Goal: Task Accomplishment & Management: Complete application form

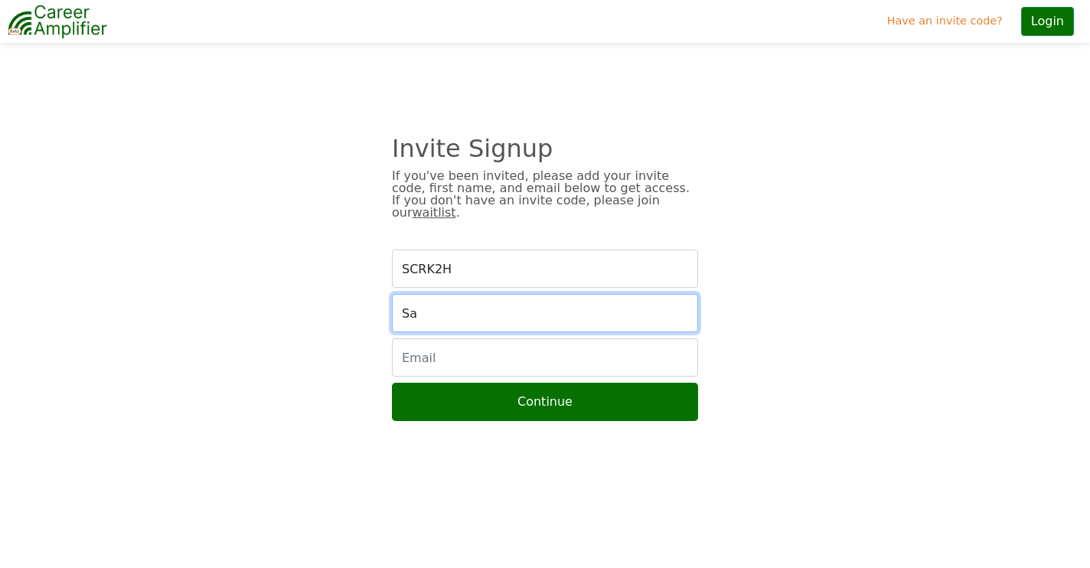
type input "S"
type input "Sabrina"
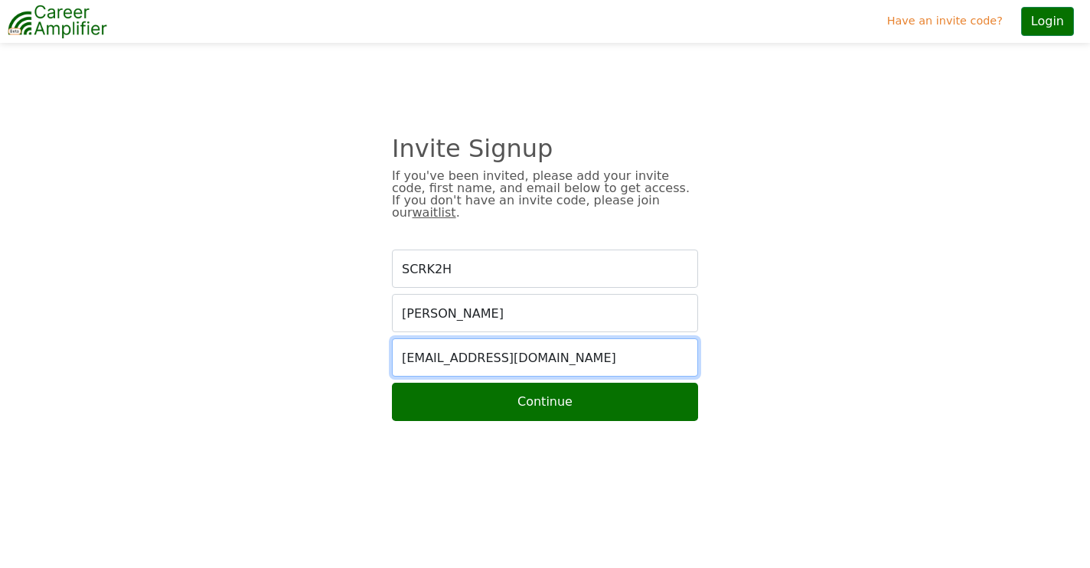
type input "smandese76@gmail.com"
click at [543, 391] on button "Continue" at bounding box center [545, 402] width 306 height 38
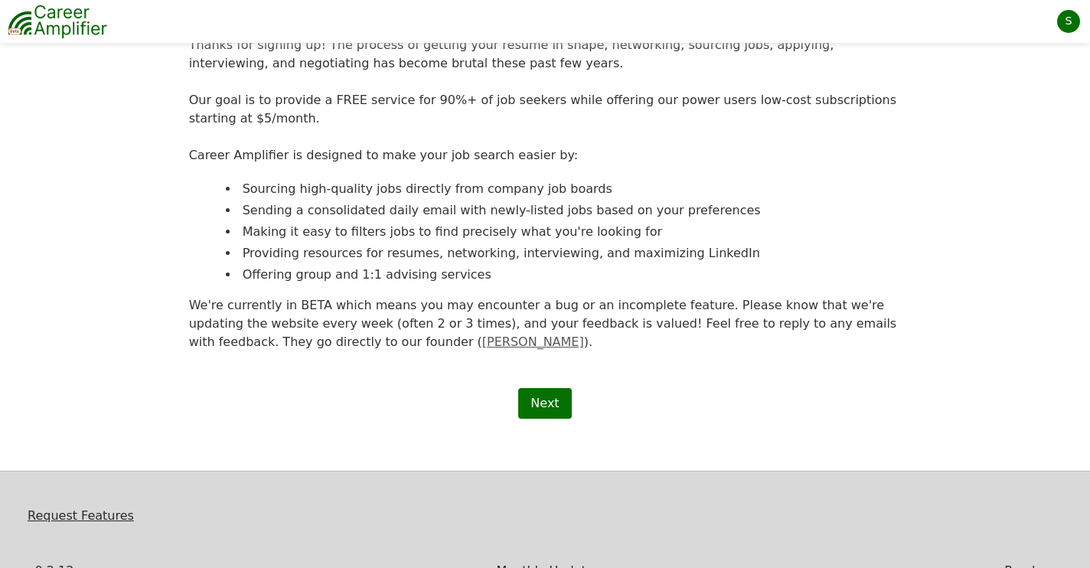
scroll to position [181, 0]
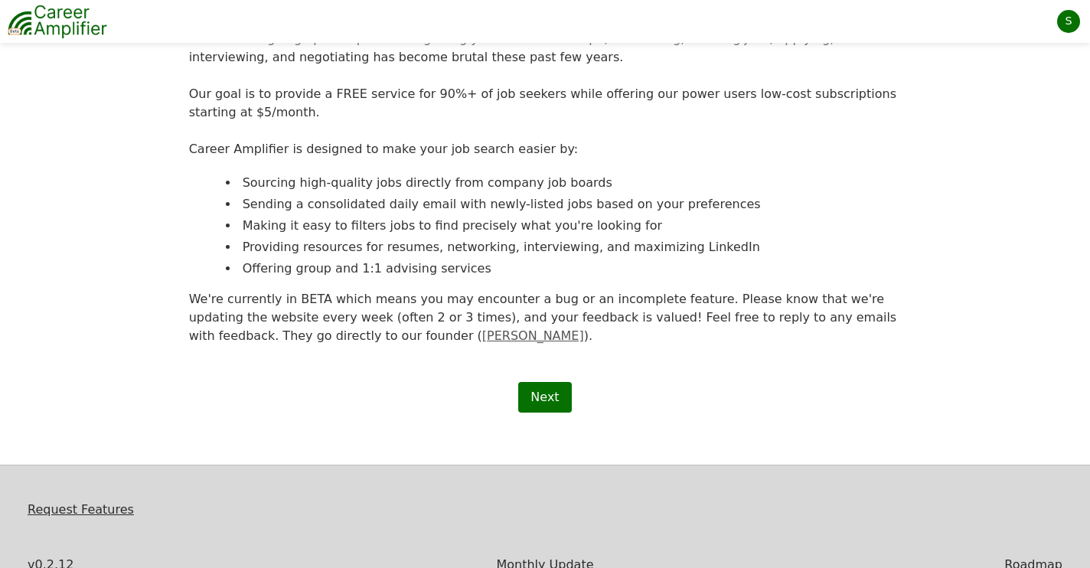
click at [543, 393] on link "Next" at bounding box center [544, 397] width 53 height 31
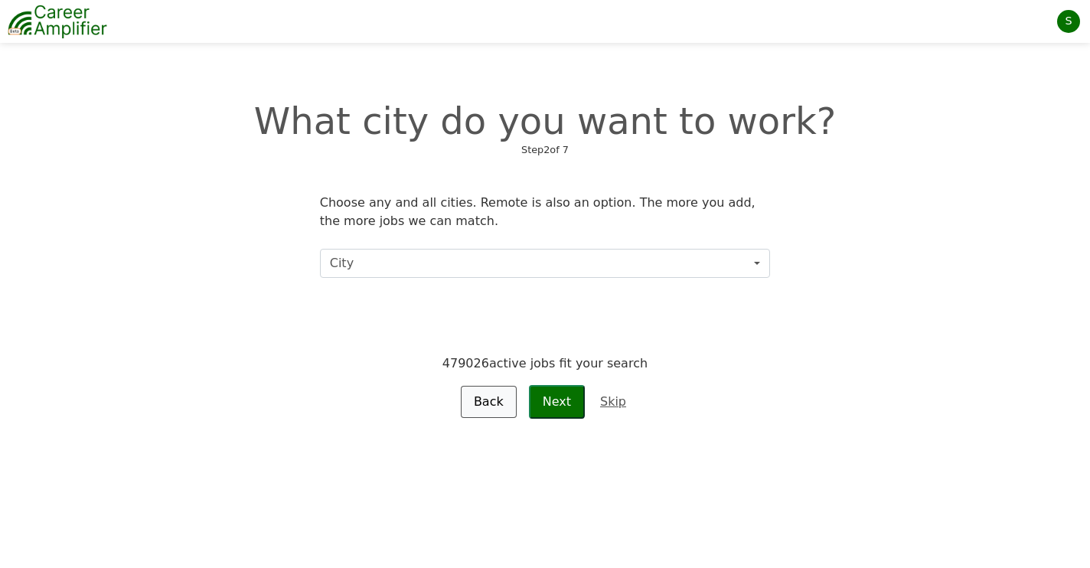
click at [491, 260] on button "City" at bounding box center [545, 263] width 450 height 29
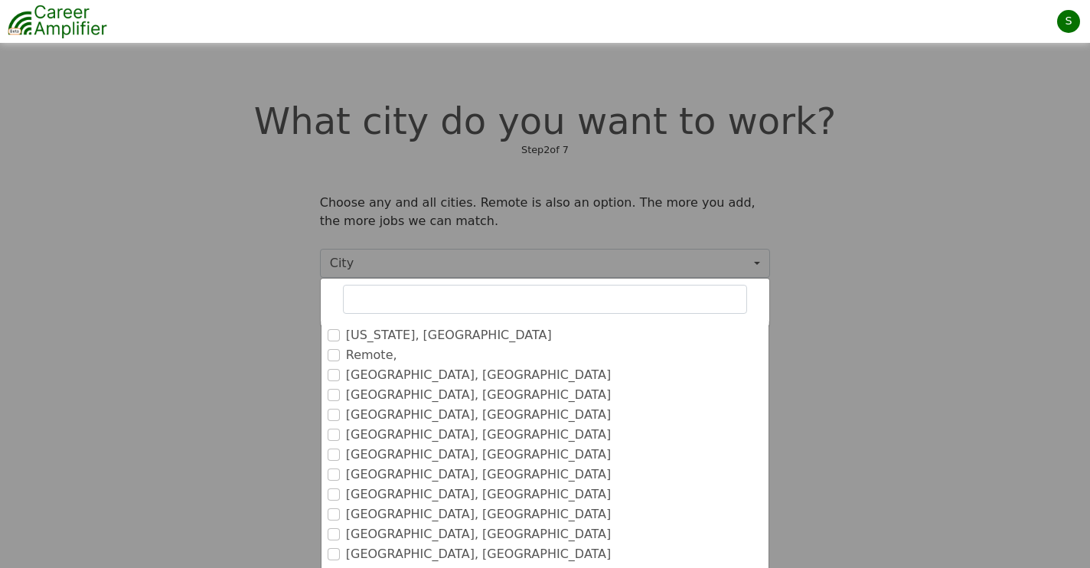
click at [336, 356] on input "Remote," at bounding box center [334, 355] width 12 height 12
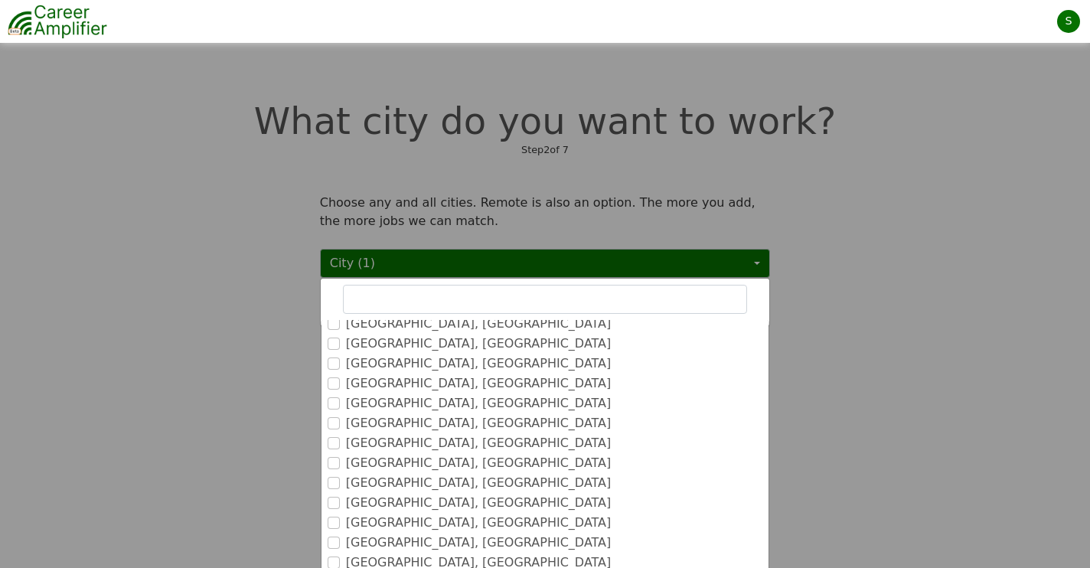
scroll to position [172, 0]
click at [334, 398] on input "Denver, CO" at bounding box center [334, 402] width 12 height 12
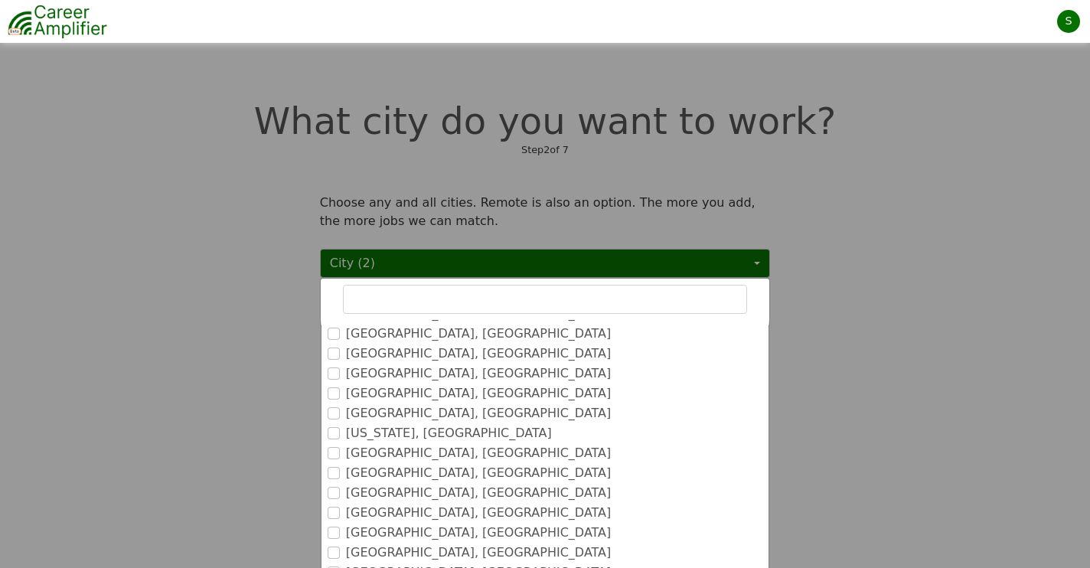
click at [337, 472] on input "Tampa, FL" at bounding box center [334, 473] width 12 height 12
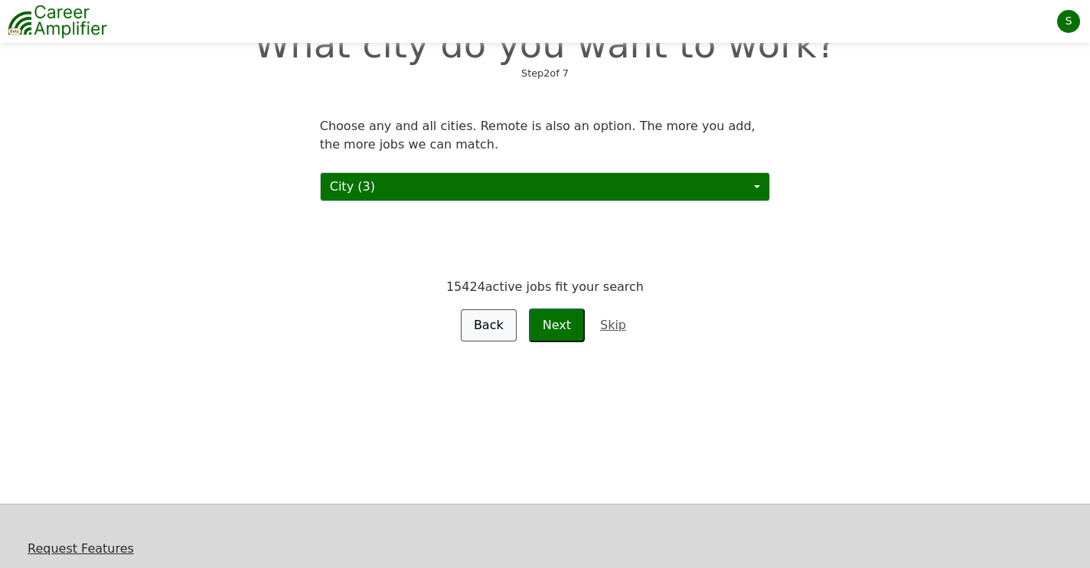
scroll to position [71, 0]
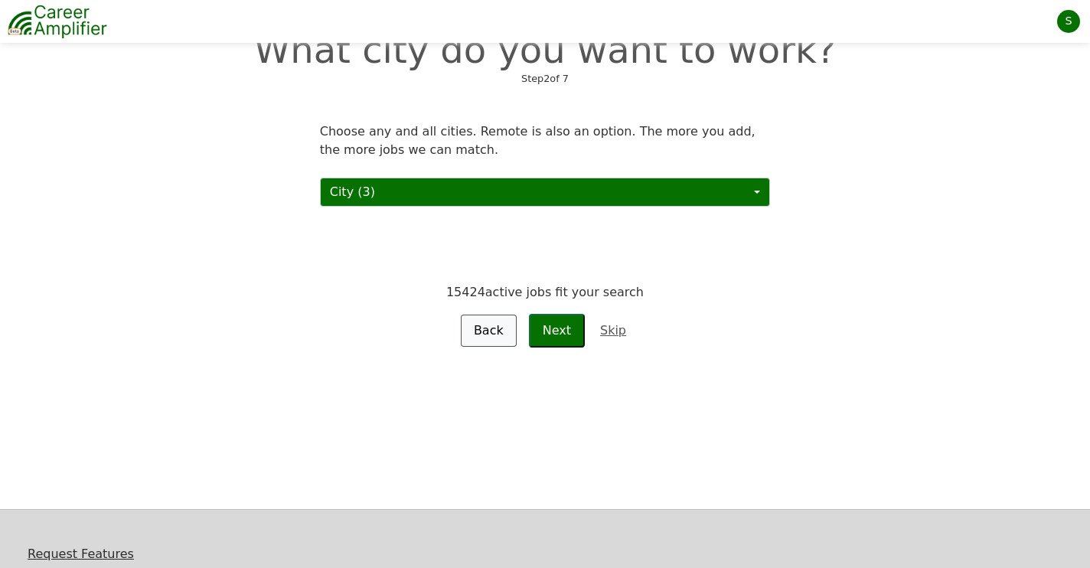
click at [565, 338] on button "Next" at bounding box center [557, 331] width 56 height 34
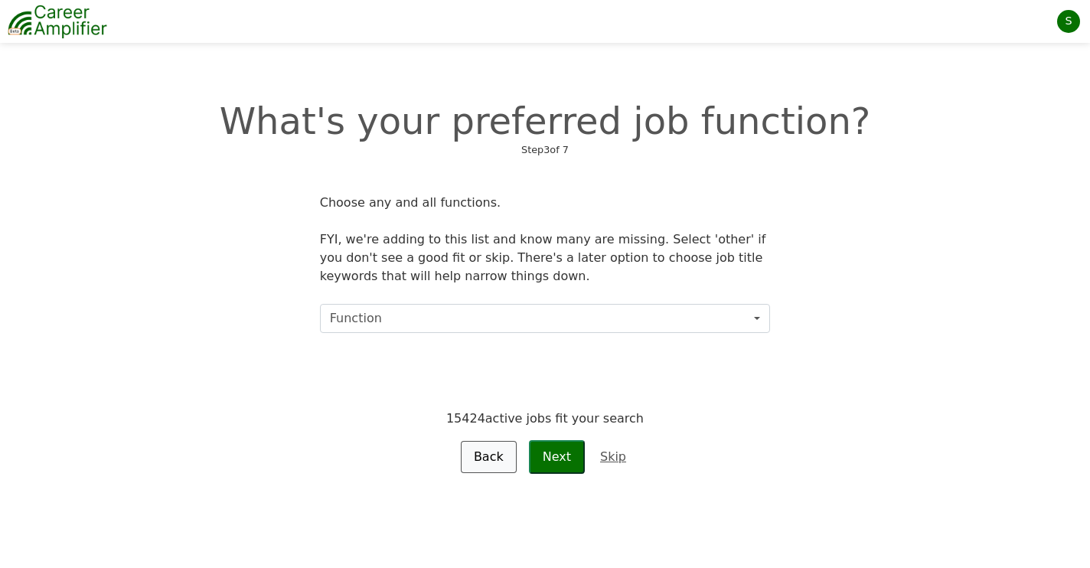
click at [389, 319] on button "Function" at bounding box center [545, 318] width 450 height 29
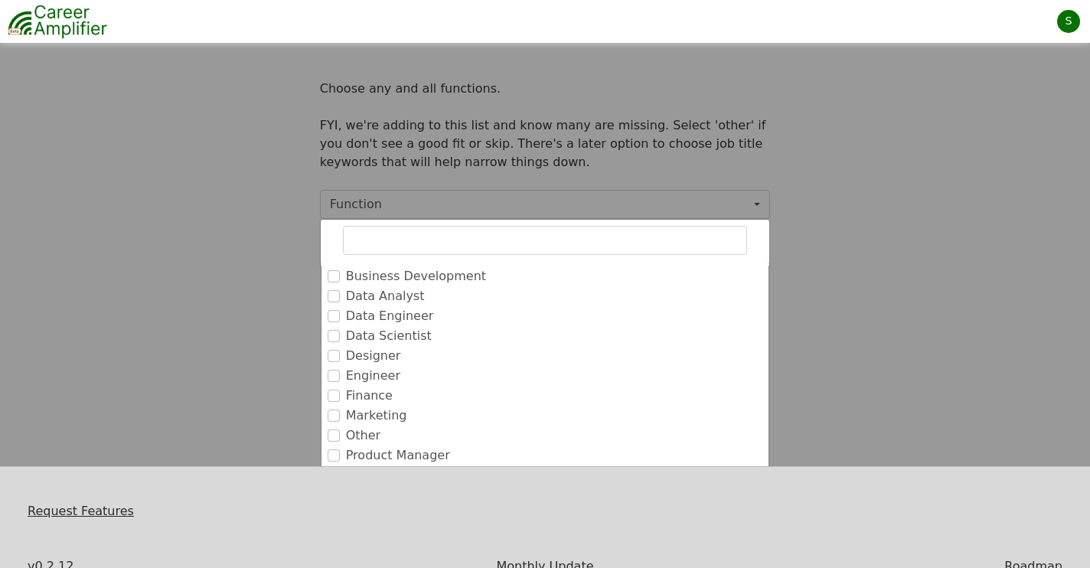
scroll to position [109, 0]
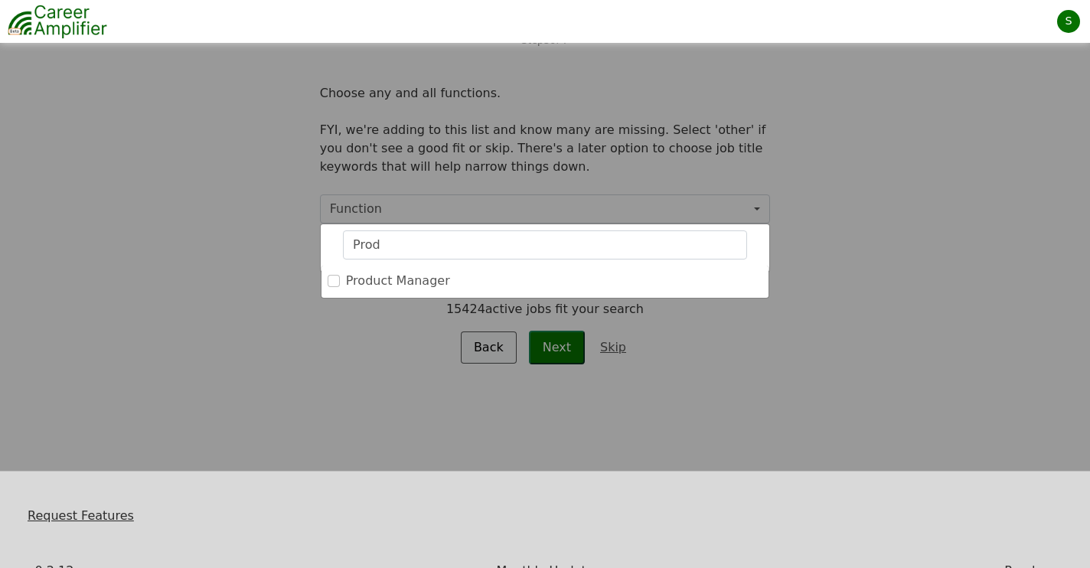
click at [331, 282] on input "Product Manager" at bounding box center [334, 281] width 12 height 12
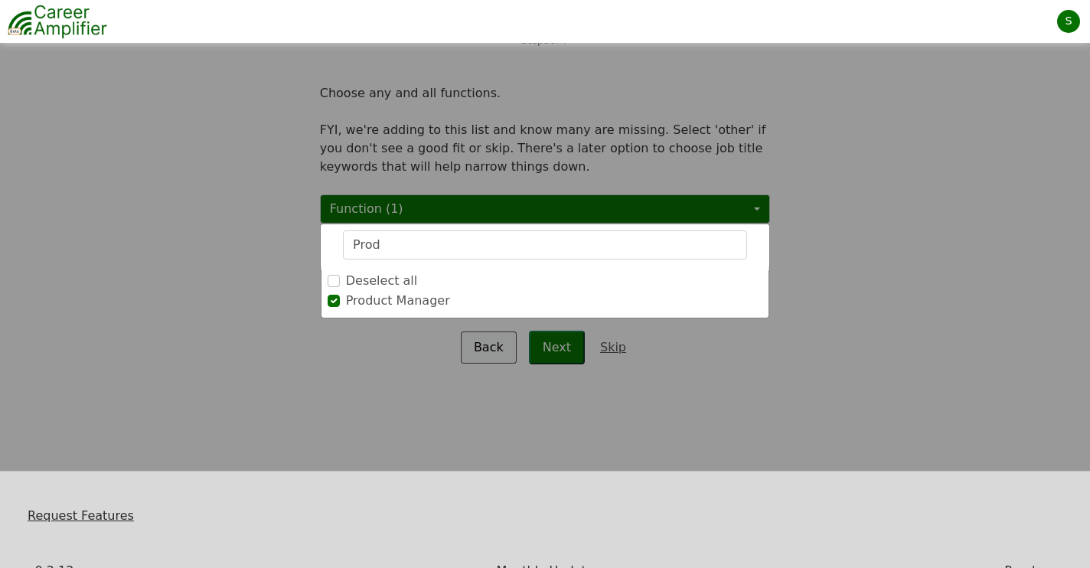
drag, startPoint x: 400, startPoint y: 242, endPoint x: 256, endPoint y: 240, distance: 144.7
click at [320, 223] on div "Function (1) Prod Deselect all Product Manager" at bounding box center [545, 208] width 450 height 29
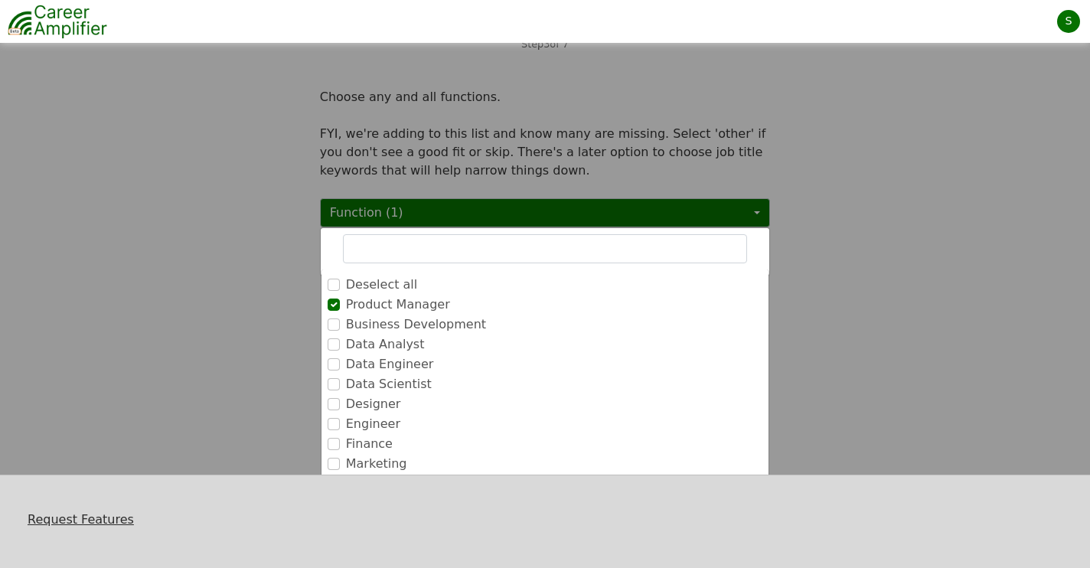
scroll to position [104, 0]
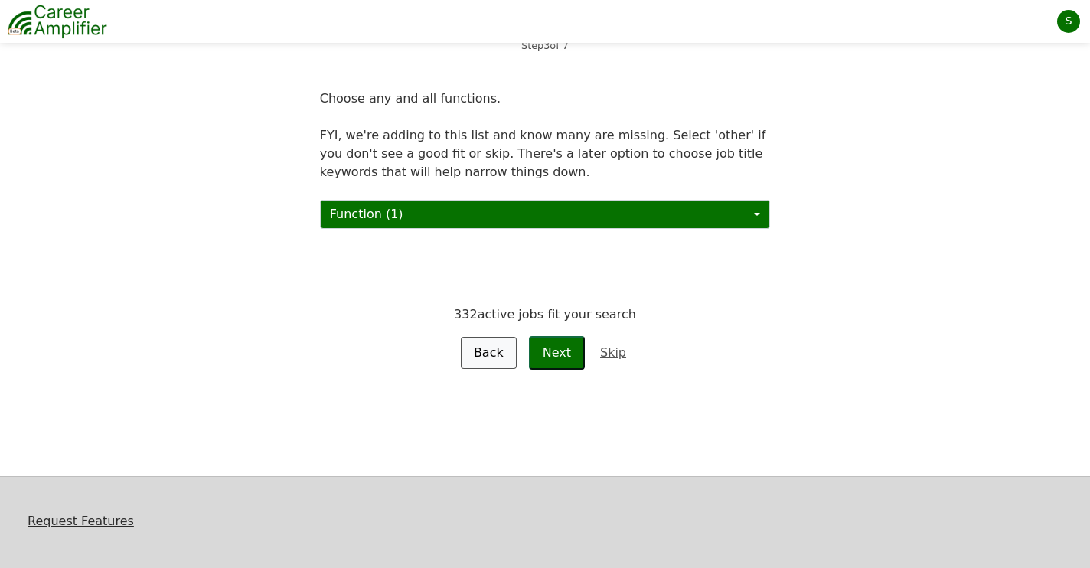
click at [560, 354] on button "Next" at bounding box center [557, 353] width 56 height 34
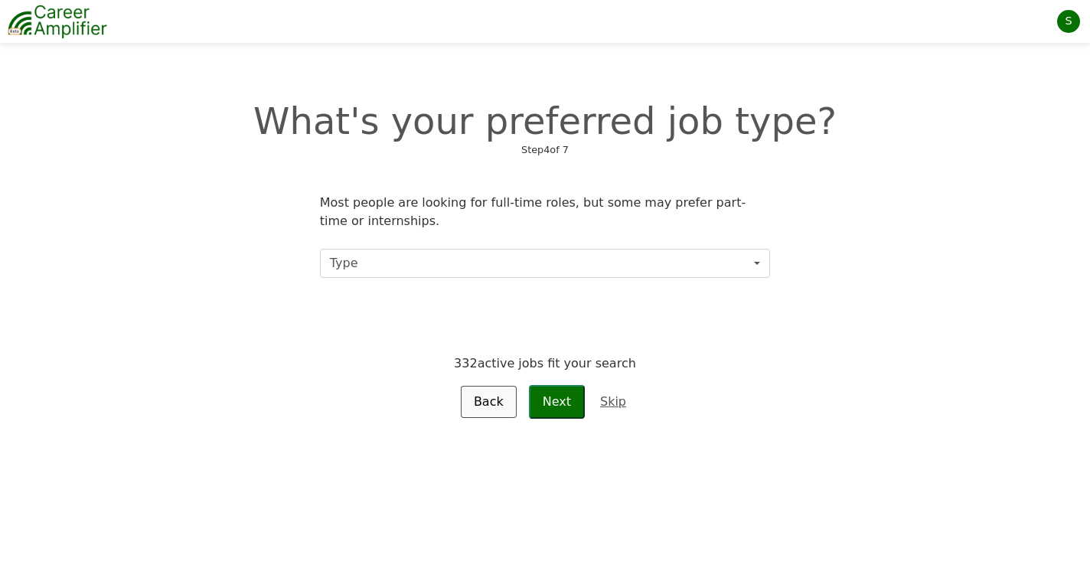
click at [488, 271] on button "Type" at bounding box center [545, 263] width 450 height 29
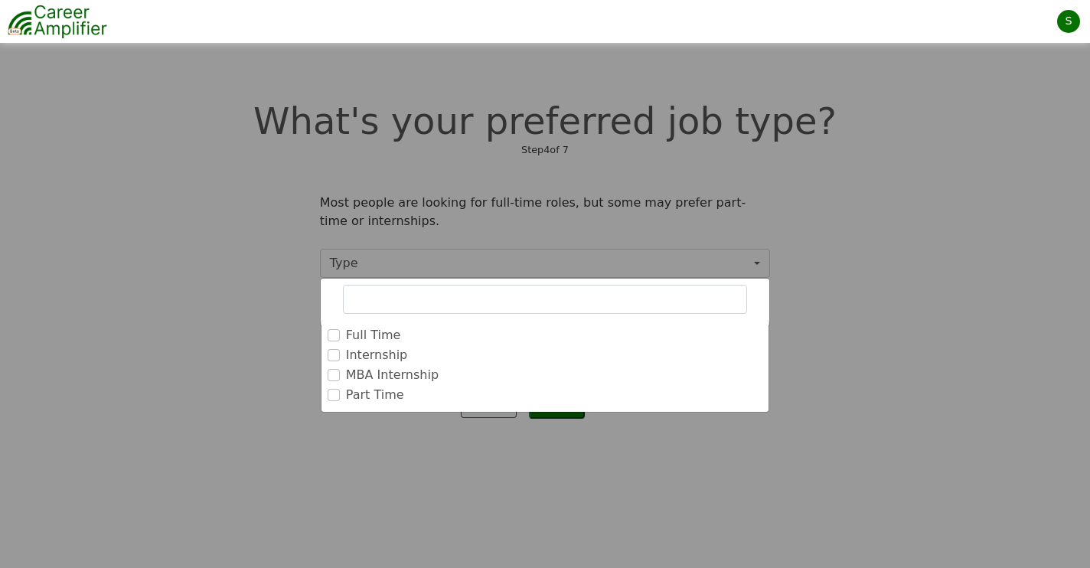
click at [370, 331] on label "Full Time" at bounding box center [373, 335] width 55 height 18
click at [340, 331] on input "Full Time" at bounding box center [334, 335] width 12 height 12
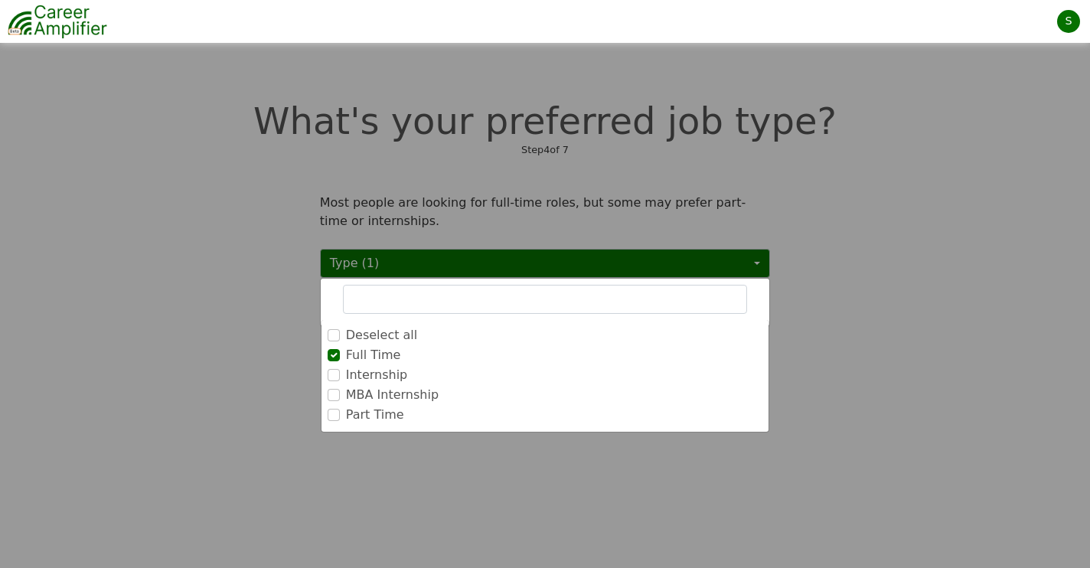
click at [346, 418] on label "Part Time" at bounding box center [375, 415] width 58 height 18
click at [340, 418] on input "Part Time" at bounding box center [334, 415] width 12 height 12
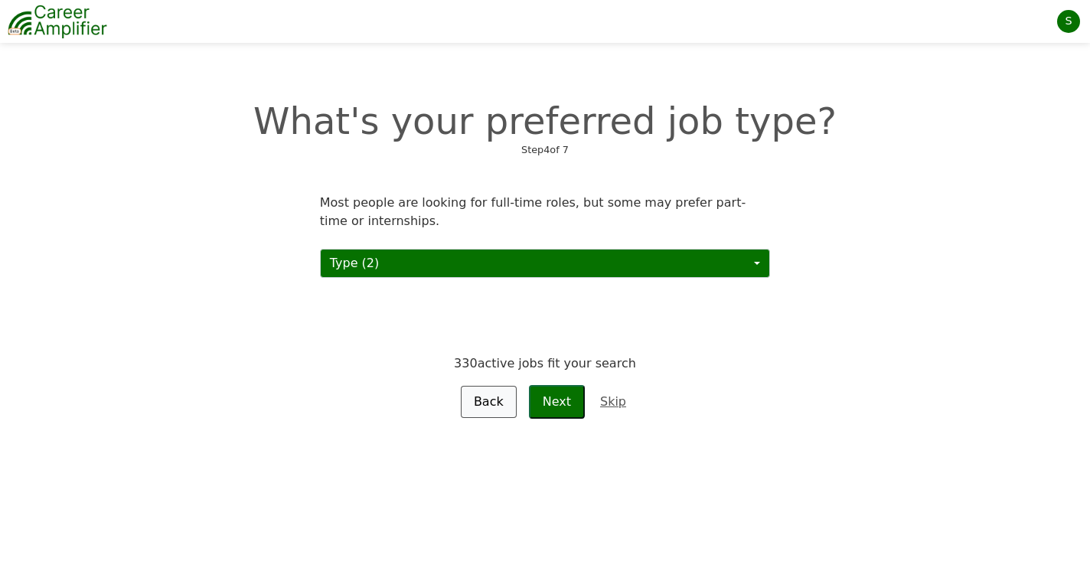
click at [555, 401] on button "Next" at bounding box center [557, 402] width 56 height 34
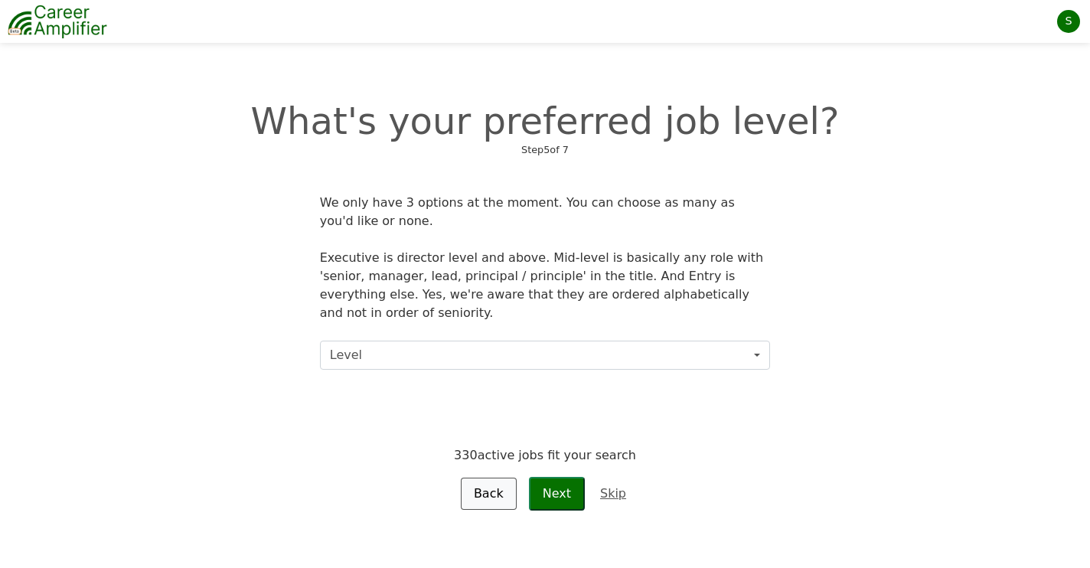
click at [399, 344] on button "Level" at bounding box center [545, 355] width 450 height 29
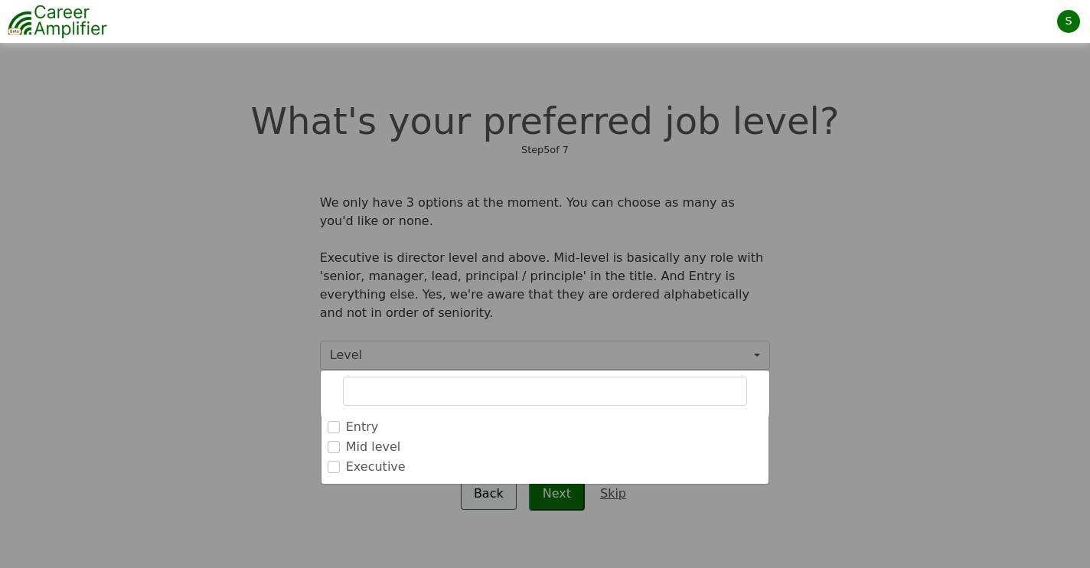
click at [350, 458] on label "Executive" at bounding box center [376, 467] width 60 height 18
click at [340, 461] on input "Executive" at bounding box center [334, 467] width 12 height 12
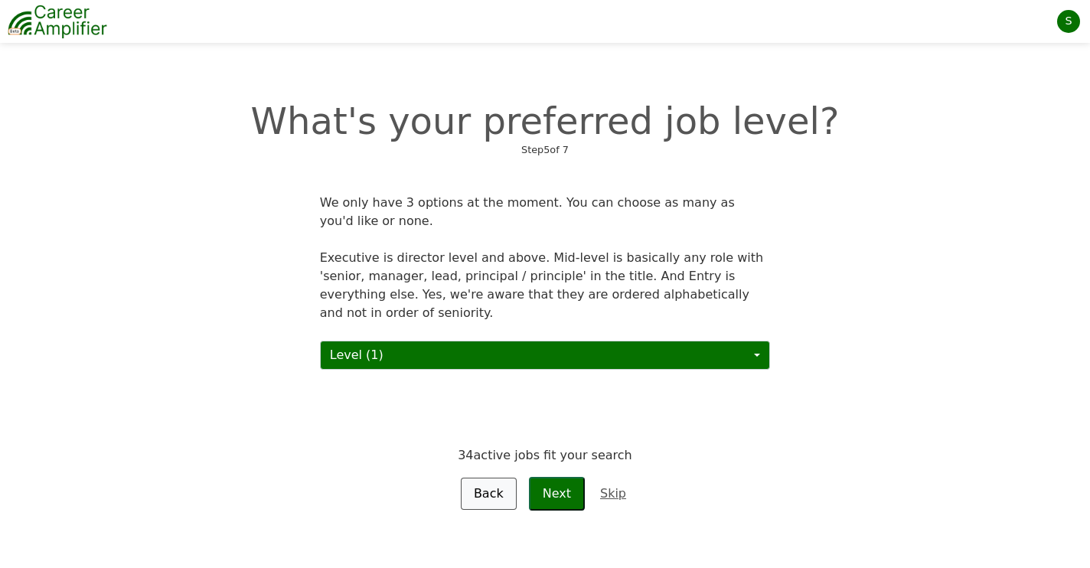
click at [560, 477] on button "Next" at bounding box center [557, 494] width 56 height 34
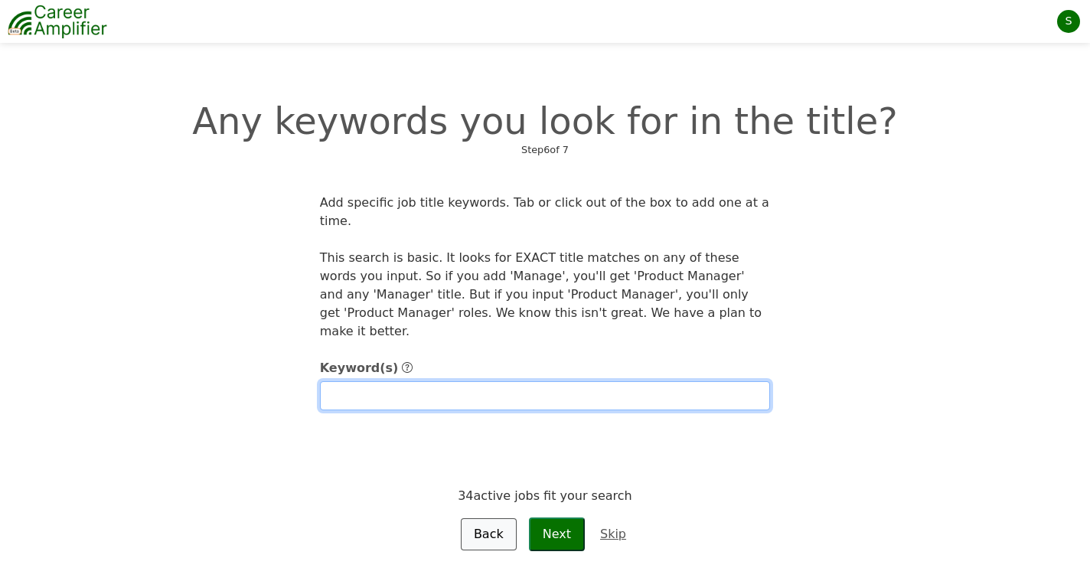
click at [375, 381] on input "text" at bounding box center [545, 395] width 450 height 29
type input "Product Management"
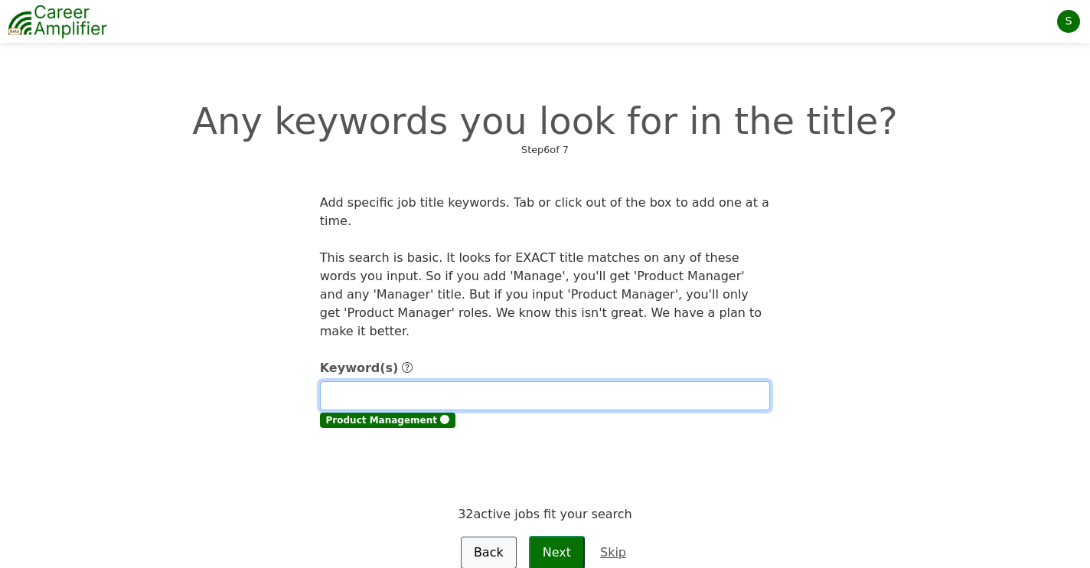
click at [377, 381] on input "text" at bounding box center [545, 395] width 450 height 29
type input "Product"
click at [392, 381] on input "text" at bounding box center [545, 395] width 450 height 29
type input "eCommerce"
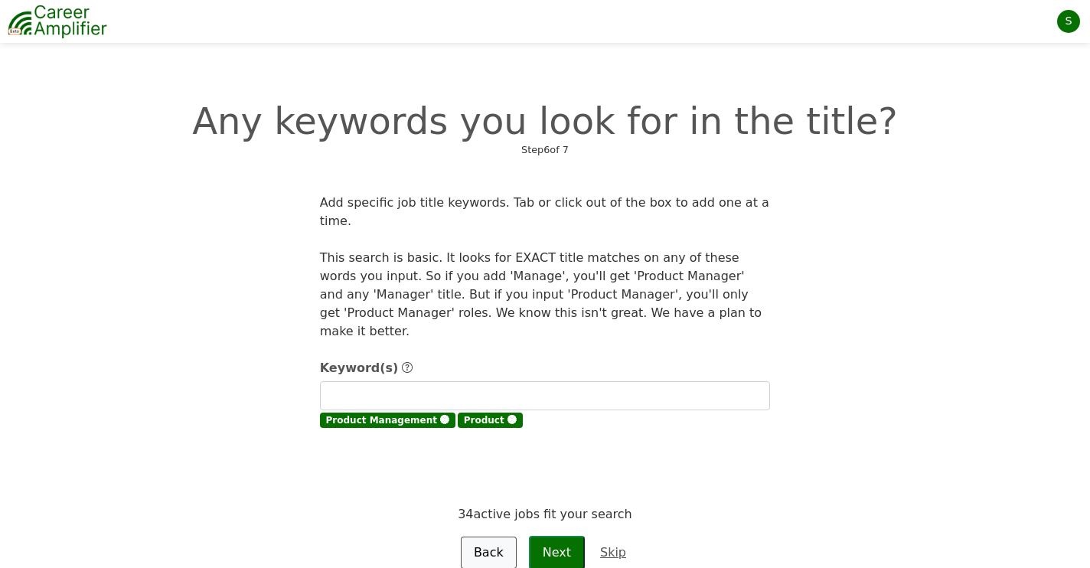
click at [361, 454] on div "34 active jobs fit your search" at bounding box center [545, 476] width 468 height 95
click at [565, 536] on button "Next" at bounding box center [557, 553] width 56 height 34
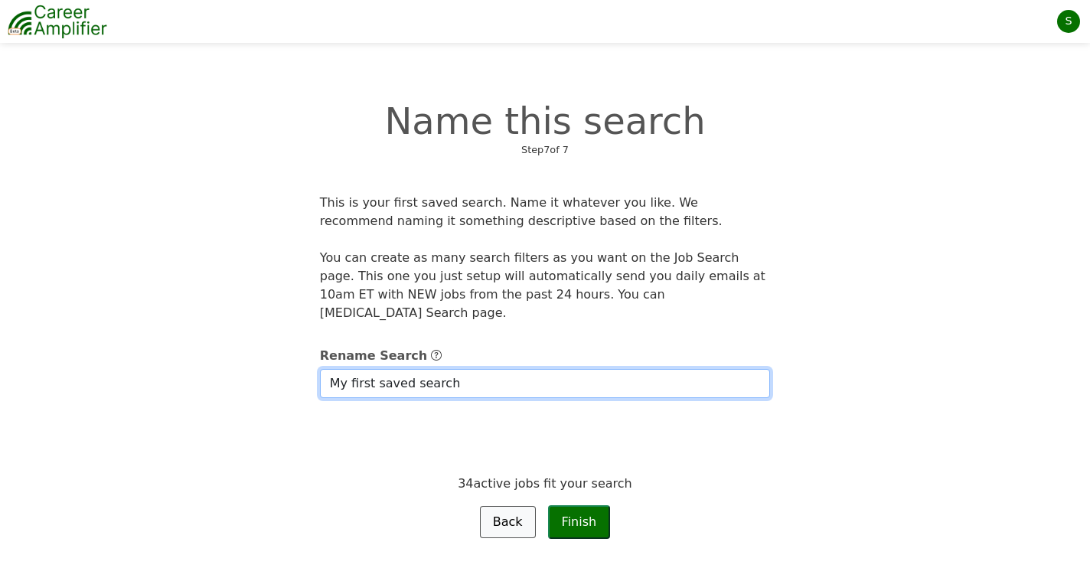
drag, startPoint x: 465, startPoint y: 358, endPoint x: 285, endPoint y: 351, distance: 179.2
click at [285, 351] on div "This is your first saved search. Name it whatever you like. We recommend naming…" at bounding box center [545, 366] width 731 height 345
type input "Product Roles"
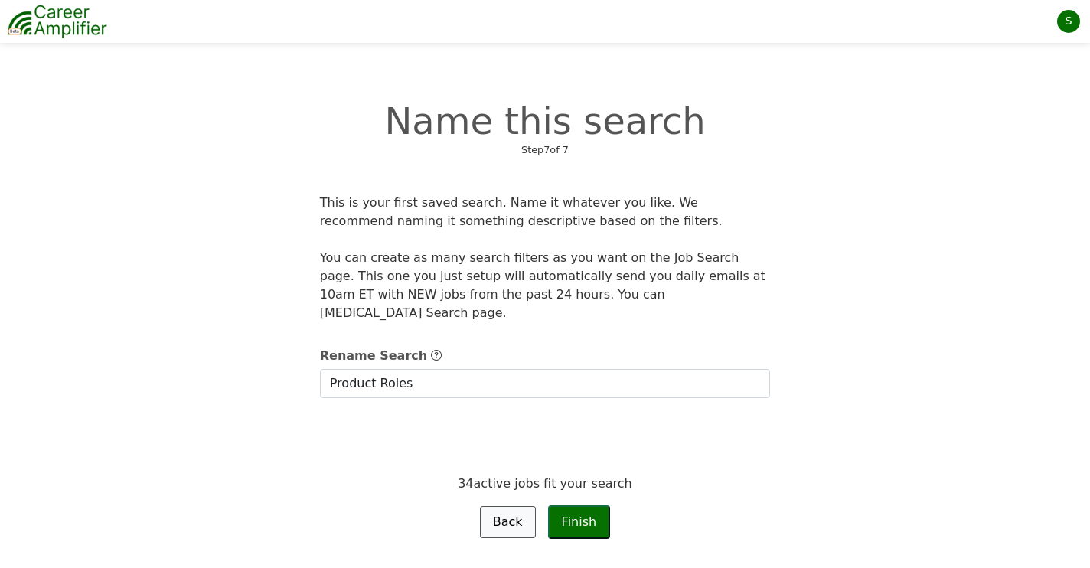
click at [577, 511] on button "Finish" at bounding box center [579, 522] width 63 height 34
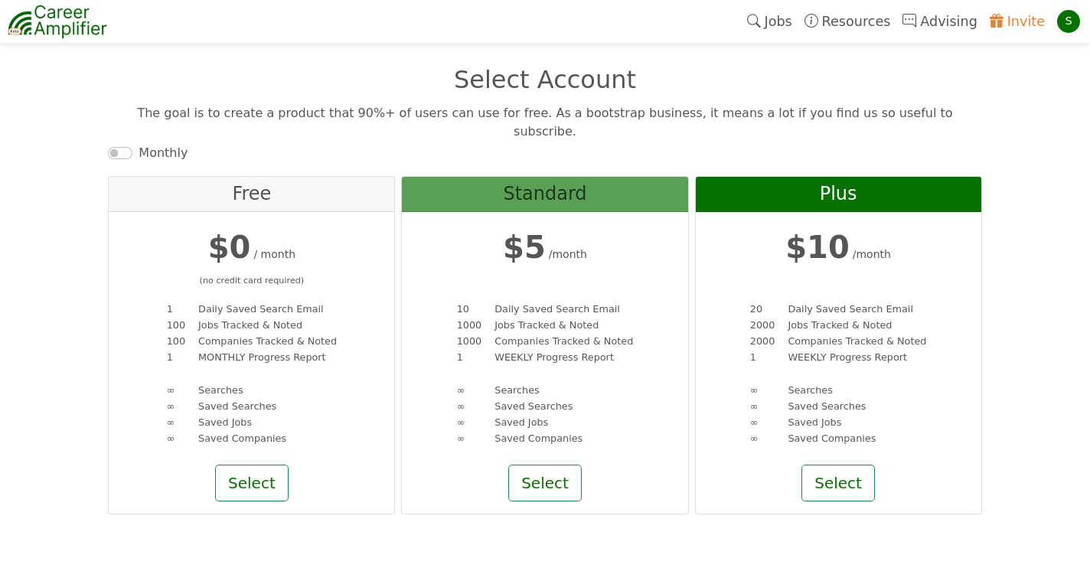
click at [255, 465] on button "Select" at bounding box center [251, 483] width 73 height 37
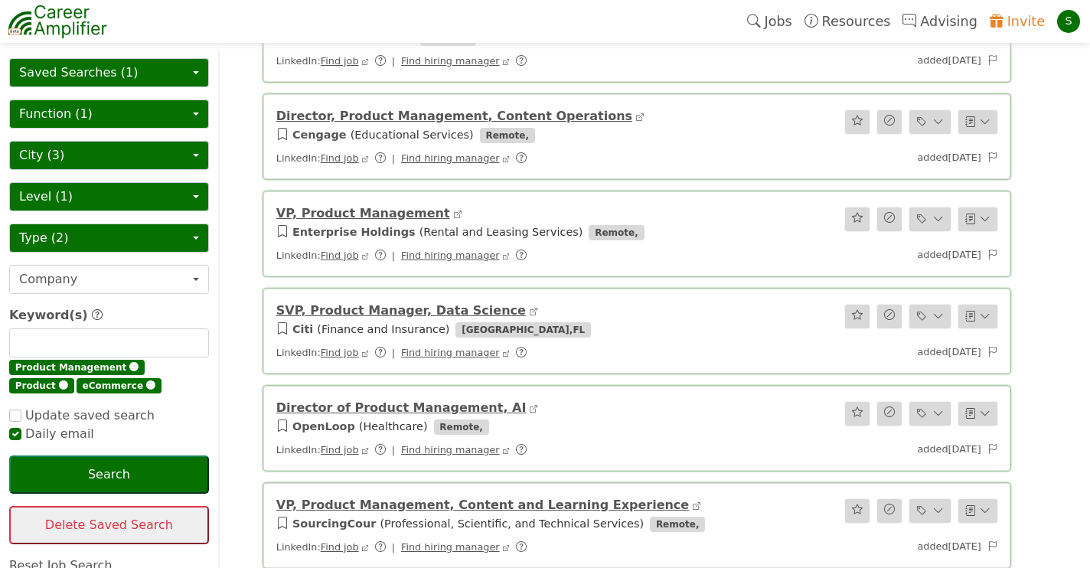
scroll to position [185, 0]
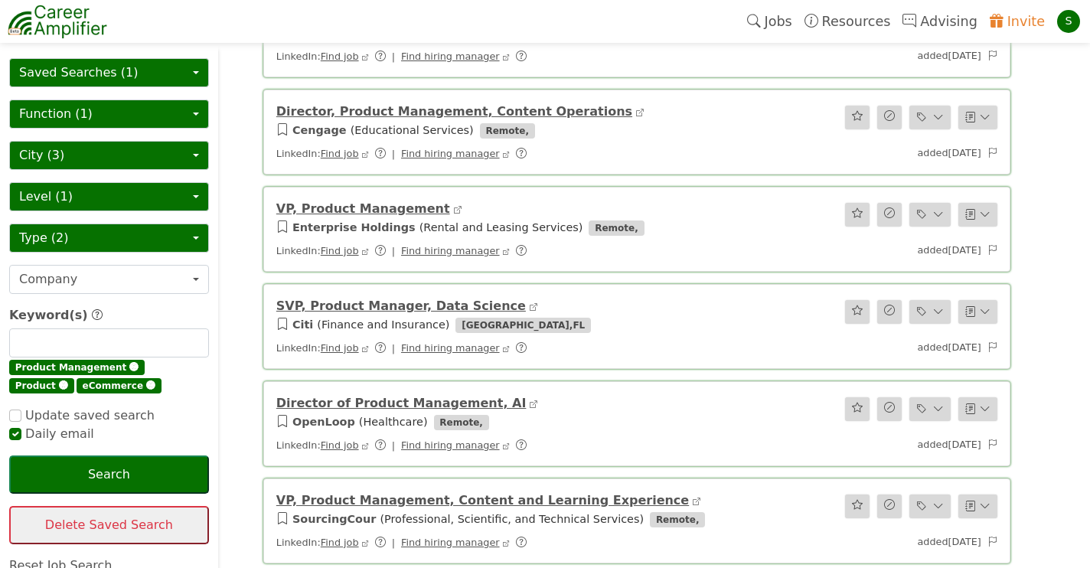
click at [354, 210] on link "VP, Product Management" at bounding box center [363, 208] width 174 height 15
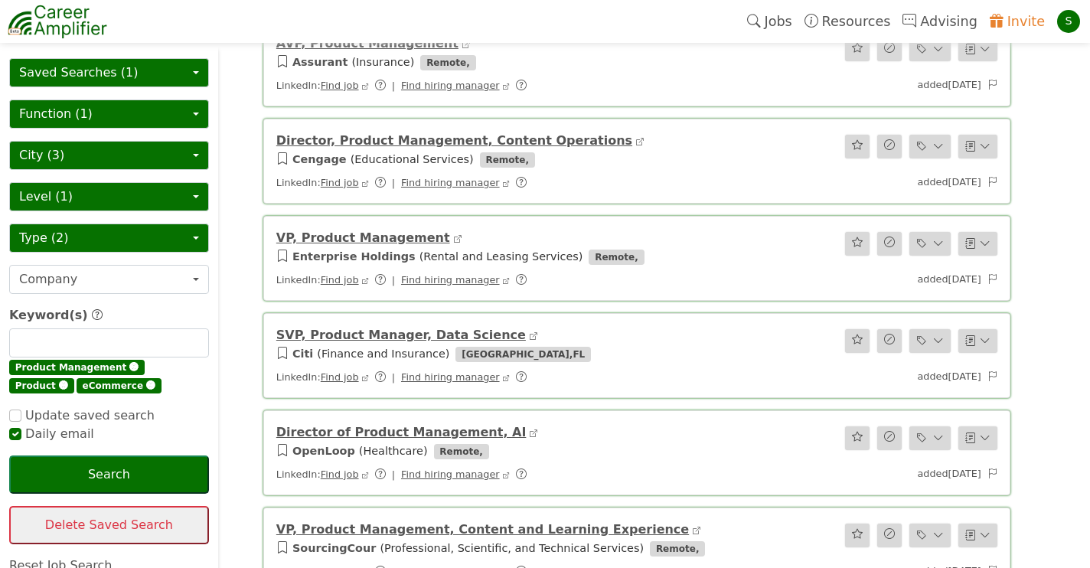
scroll to position [152, 0]
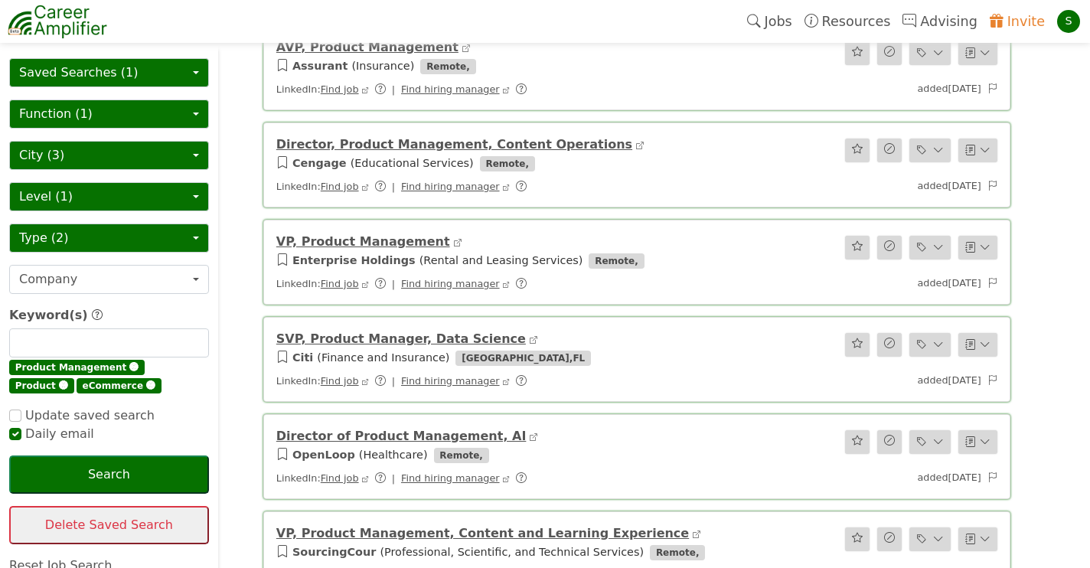
click at [388, 243] on link "VP, Product Management" at bounding box center [363, 241] width 174 height 15
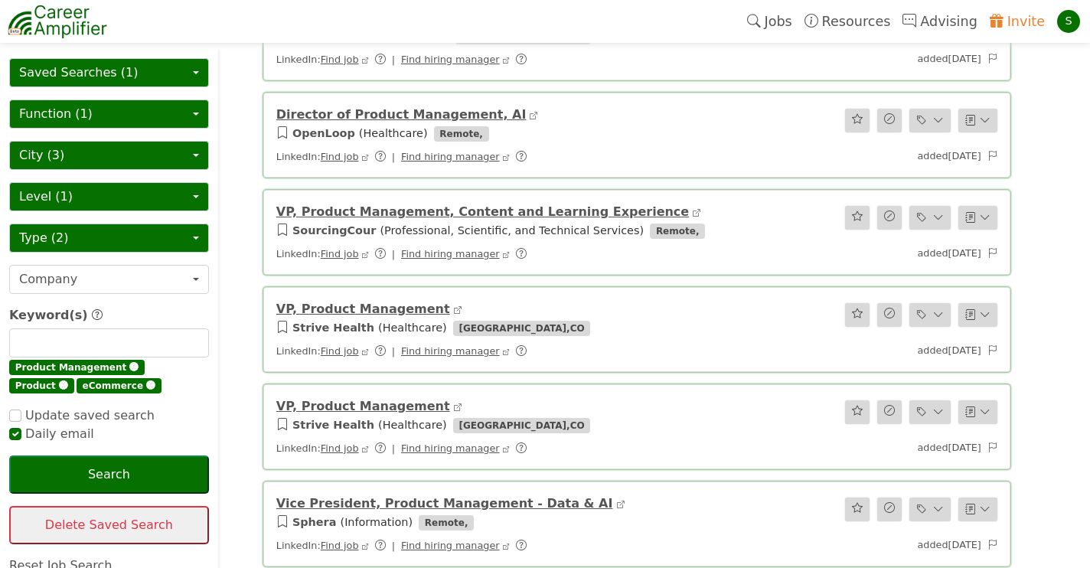
scroll to position [475, 0]
click at [382, 214] on link "VP, Product Management, Content and Learning Experience" at bounding box center [482, 211] width 413 height 15
click at [693, 214] on icon at bounding box center [697, 212] width 8 height 8
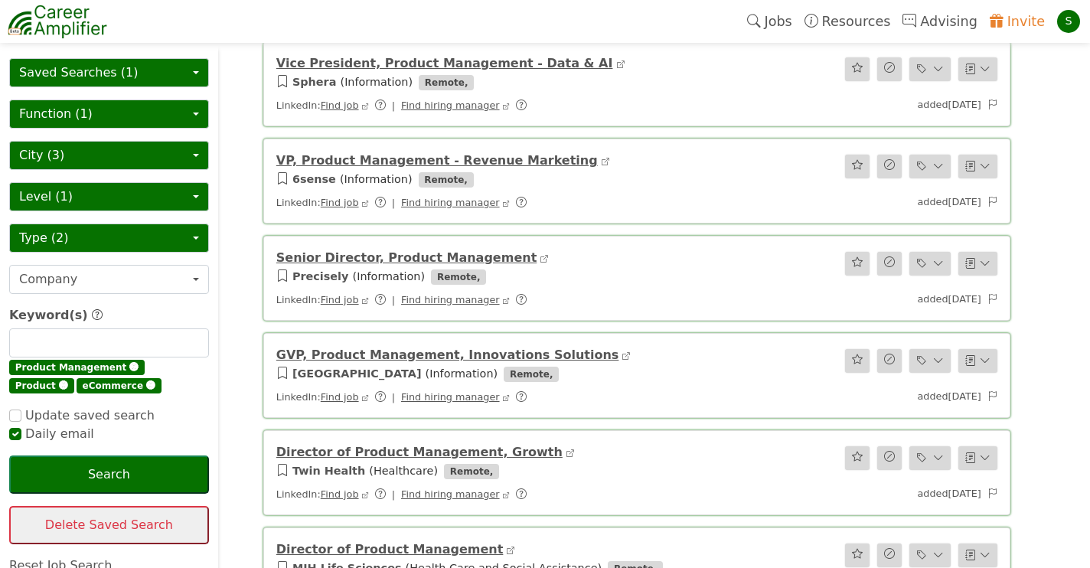
scroll to position [915, 0]
click at [465, 354] on link "GVP, Product Management, Innovations Solutions" at bounding box center [447, 353] width 343 height 15
click at [372, 261] on link "Senior Director, Product Management" at bounding box center [406, 256] width 260 height 15
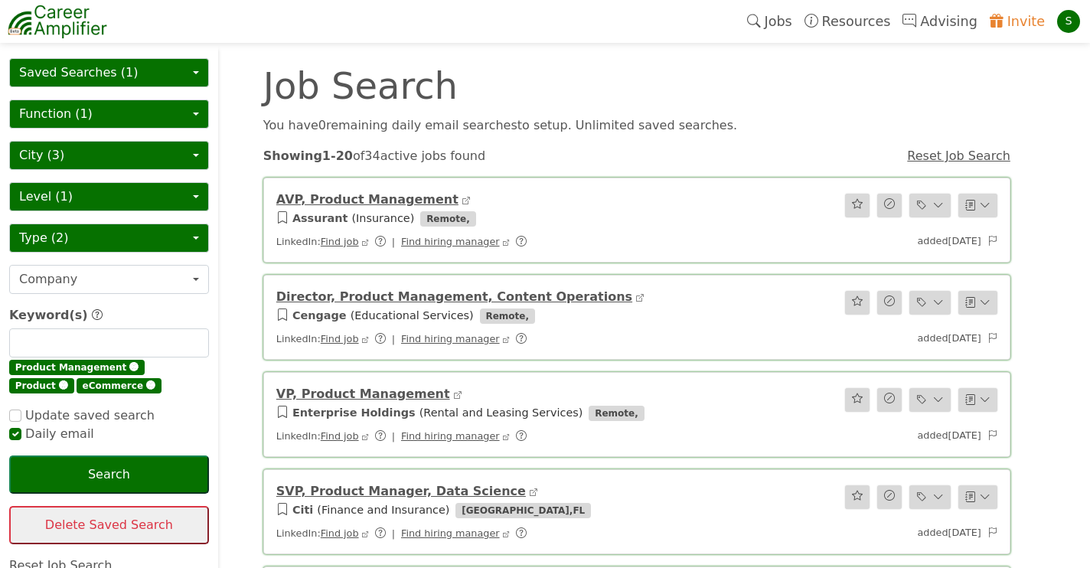
scroll to position [0, 0]
click at [332, 197] on link "AVP, Product Management" at bounding box center [367, 199] width 182 height 15
click at [852, 106] on div "You have 0 remaining daily email search es to setup. Unlimited saved searches." at bounding box center [636, 119] width 765 height 31
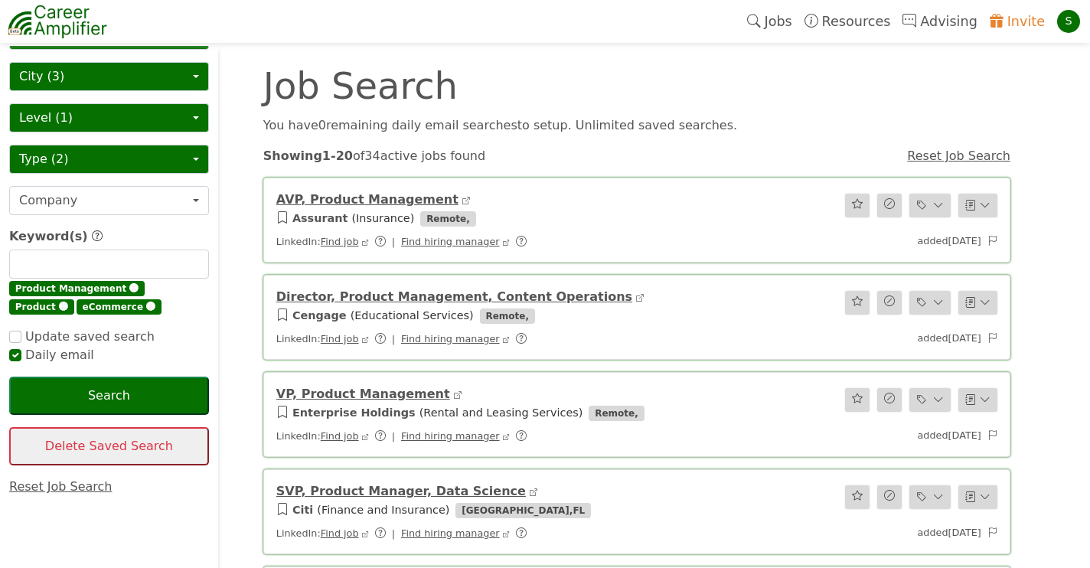
scroll to position [72, 0]
